Goal: Navigation & Orientation: Find specific page/section

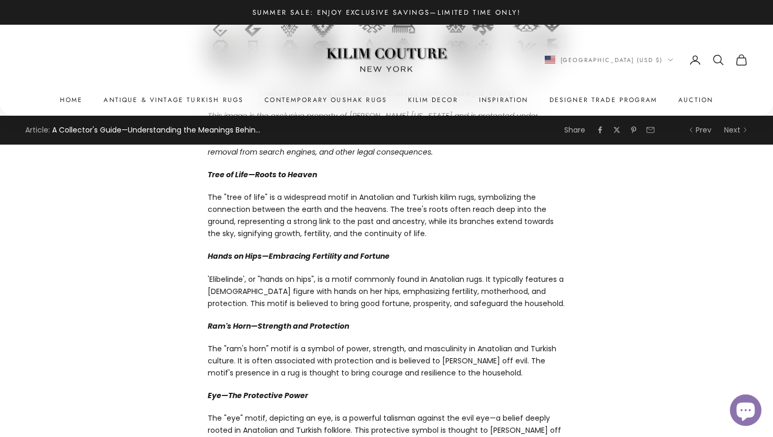
scroll to position [392, 0]
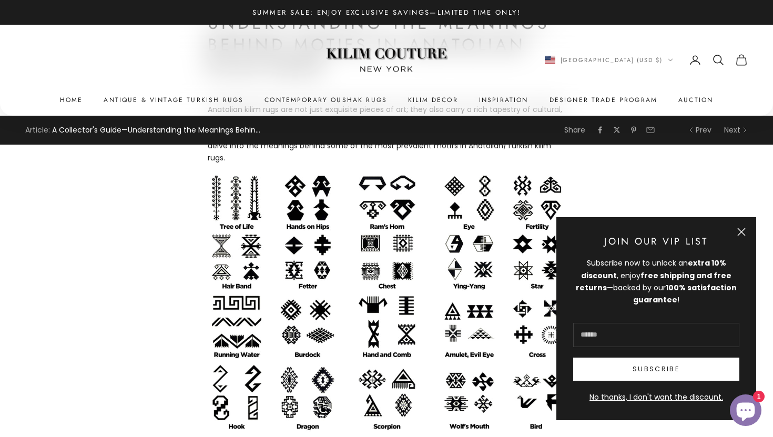
click at [745, 228] on button "Close" at bounding box center [742, 232] width 8 height 8
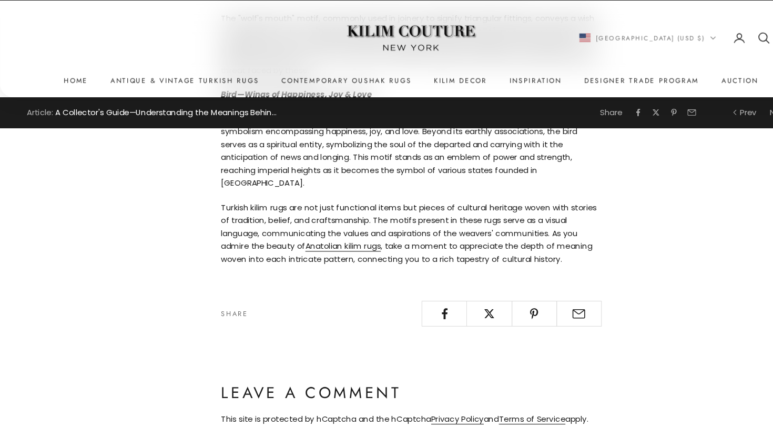
scroll to position [2487, 0]
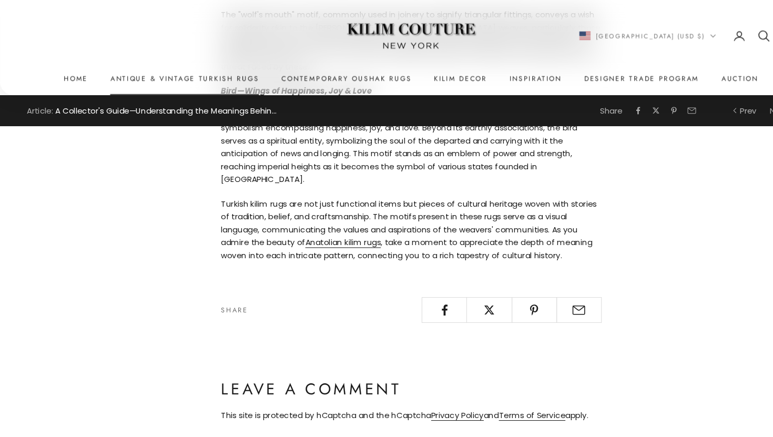
click at [192, 99] on link "Antique & Vintage Turkish Rugs" at bounding box center [174, 100] width 140 height 11
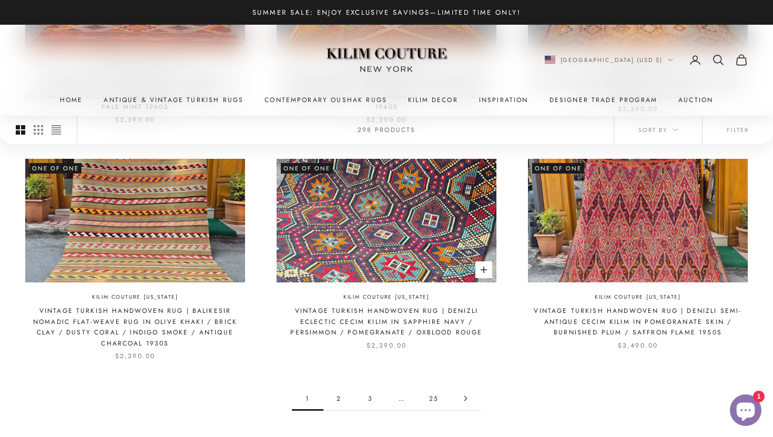
scroll to position [933, 0]
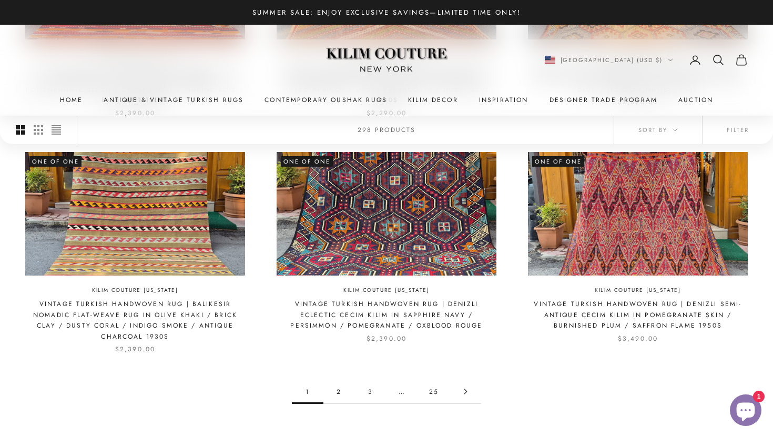
click at [371, 380] on link "3" at bounding box center [371, 392] width 32 height 24
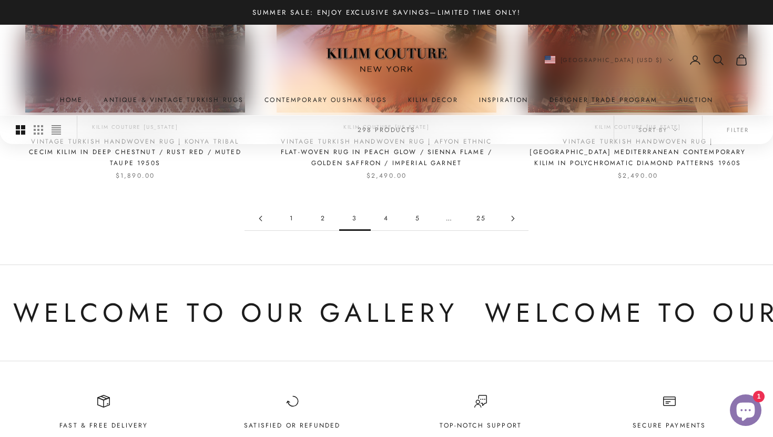
scroll to position [1054, 0]
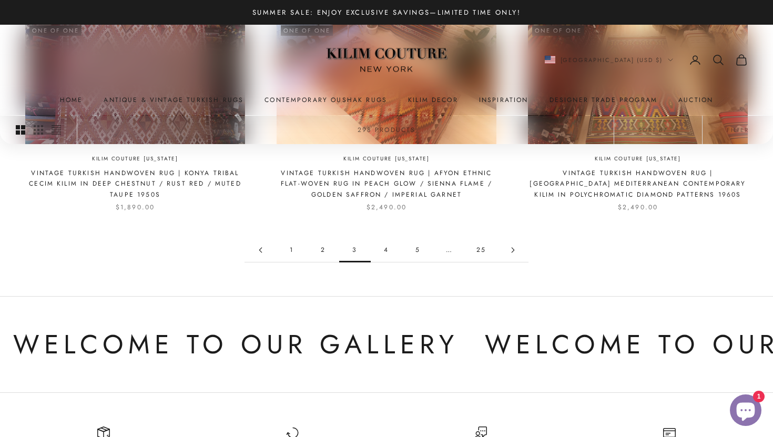
click at [486, 251] on link "25" at bounding box center [482, 250] width 32 height 24
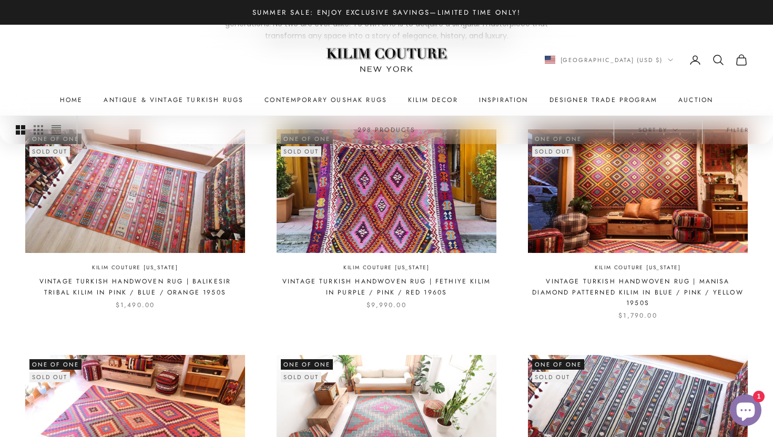
scroll to position [456, 0]
